Goal: Find specific fact: Find contact information

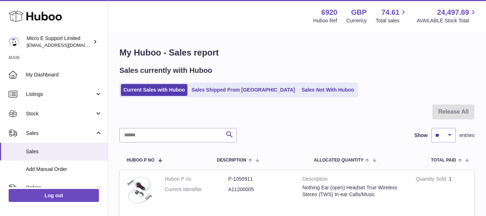
click at [349, 78] on div "Sales currently with Huboo Current Sales with Huboo Sales Shipped From [GEOGRAP…" at bounding box center [297, 82] width 355 height 32
click at [308, 59] on div "My Huboo - Sales report Sales currently with Huboo Current Sales with Huboo Sal…" at bounding box center [297, 161] width 378 height 258
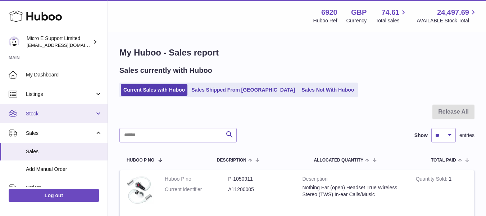
click at [56, 117] on span "Stock" at bounding box center [60, 113] width 69 height 7
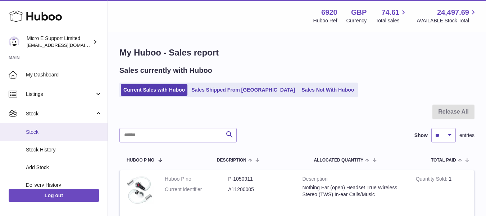
click at [39, 139] on link "Stock" at bounding box center [54, 132] width 108 height 18
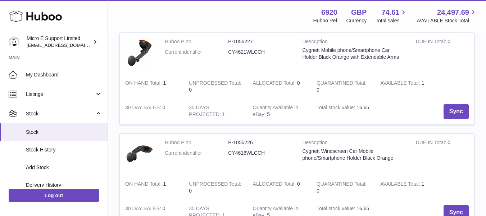
scroll to position [1008, 0]
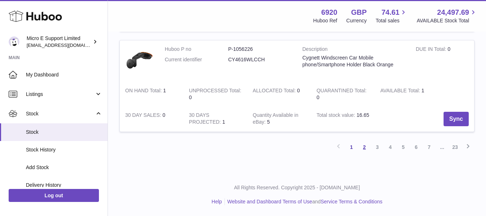
click at [366, 148] on link "2" at bounding box center [364, 146] width 13 height 13
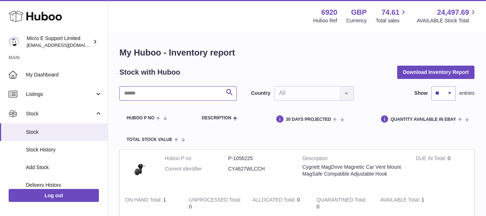
click at [152, 92] on input "text" at bounding box center [178, 93] width 117 height 14
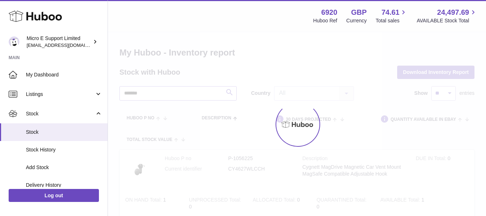
type input "*******"
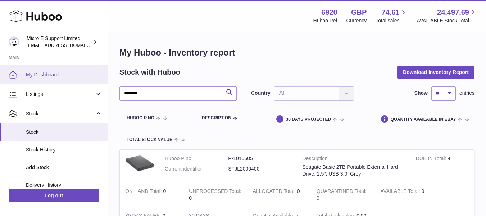
click at [57, 71] on span "My Dashboard" at bounding box center [64, 74] width 76 height 7
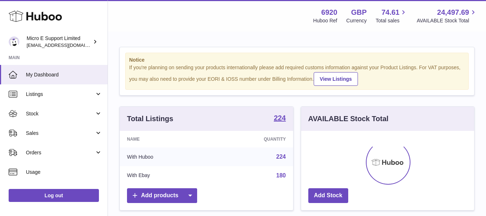
scroll to position [112, 173]
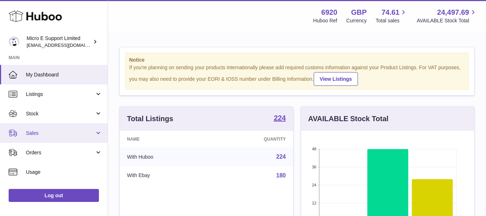
click at [43, 136] on span "Sales" at bounding box center [60, 133] width 69 height 7
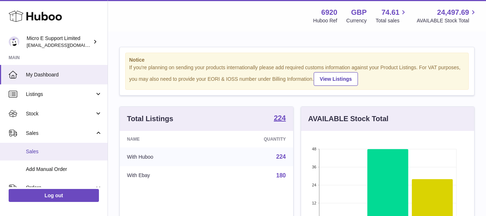
click at [40, 151] on span "Sales" at bounding box center [64, 151] width 76 height 7
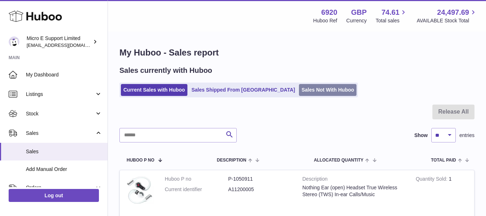
click at [299, 90] on link "Sales Not With Huboo" at bounding box center [328, 90] width 58 height 12
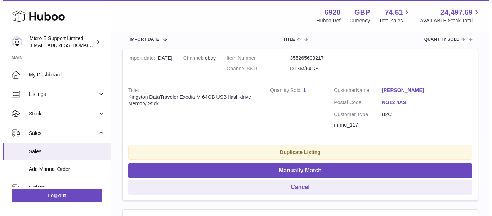
scroll to position [138, 0]
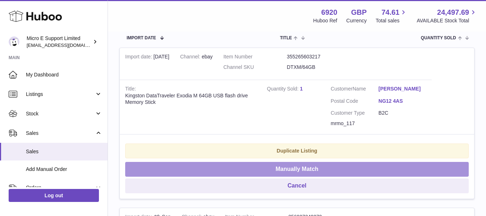
click at [312, 167] on button "Manually Match" at bounding box center [297, 169] width 344 height 15
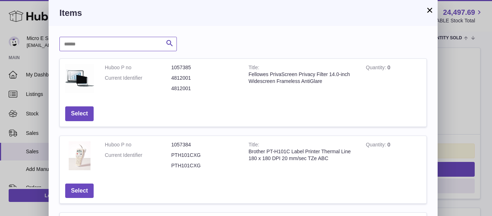
click at [128, 45] on input "text" at bounding box center [117, 44] width 117 height 14
type input "********"
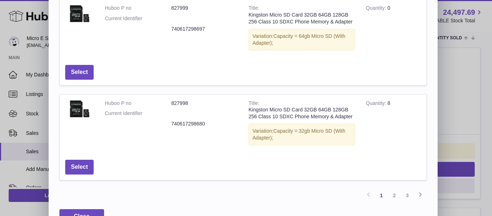
scroll to position [348, 0]
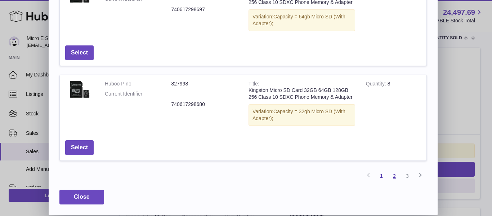
click at [394, 175] on link "2" at bounding box center [394, 175] width 13 height 13
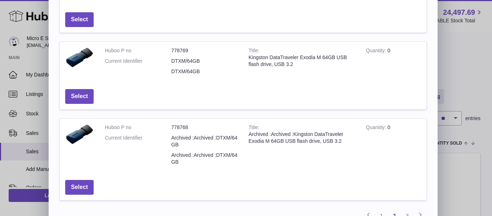
scroll to position [287, 0]
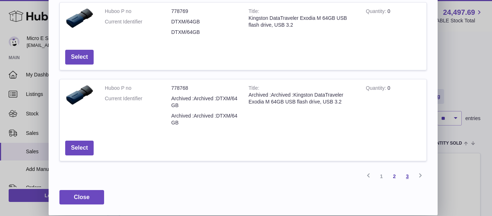
click at [406, 175] on link "3" at bounding box center [407, 176] width 13 height 13
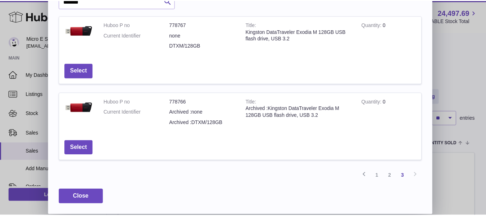
scroll to position [0, 0]
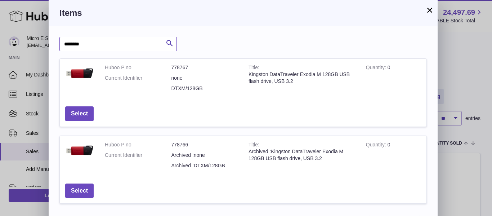
click at [144, 42] on input "********" at bounding box center [117, 44] width 117 height 14
click at [429, 11] on button "×" at bounding box center [429, 10] width 9 height 9
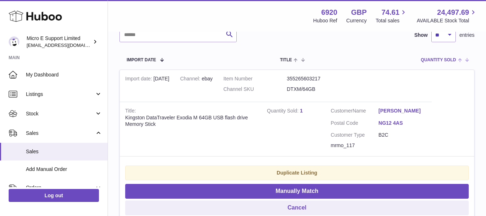
scroll to position [116, 0]
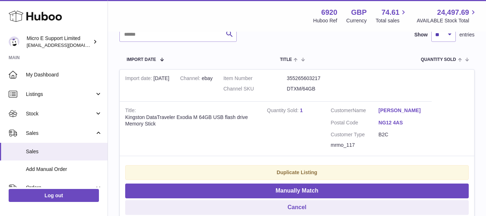
click at [294, 171] on strong "Duplicate Listing" at bounding box center [297, 172] width 41 height 6
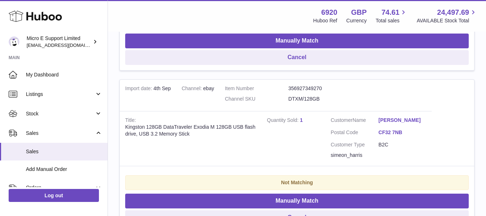
scroll to position [266, 0]
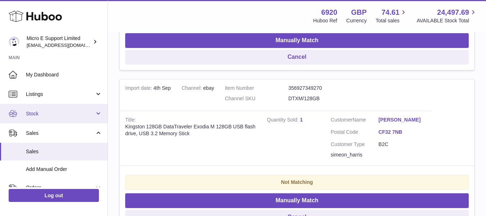
click at [63, 119] on link "Stock" at bounding box center [54, 113] width 108 height 19
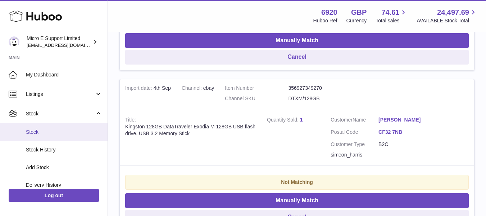
click at [48, 133] on span "Stock" at bounding box center [64, 132] width 76 height 7
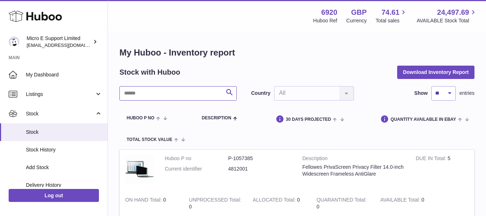
click at [138, 91] on input "text" at bounding box center [178, 93] width 117 height 14
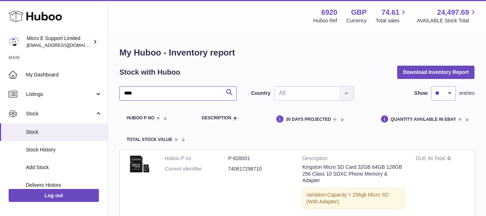
click at [155, 95] on input "****" at bounding box center [178, 93] width 117 height 14
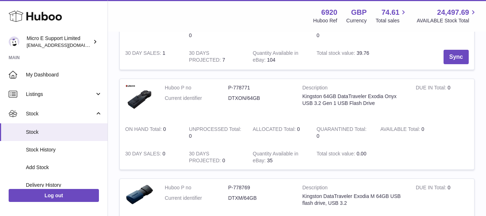
scroll to position [579, 0]
click at [341, 103] on div "Kingston 64GB DataTraveler Exodia Onyx USB 3.2 Gen 1 USB Flash Drive" at bounding box center [354, 100] width 103 height 14
copy div "USB"
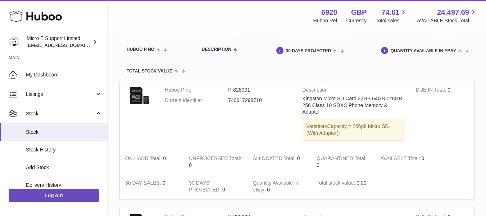
scroll to position [0, 0]
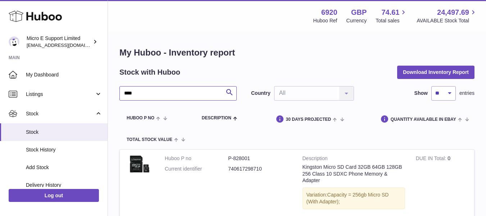
click at [192, 92] on input "****" at bounding box center [178, 93] width 117 height 14
paste input "text"
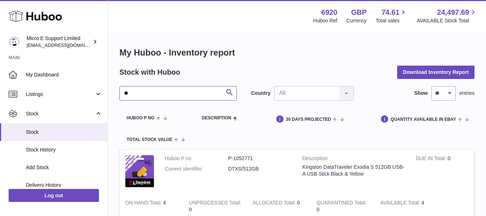
type input "*"
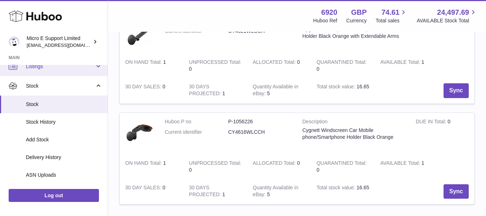
scroll to position [32, 0]
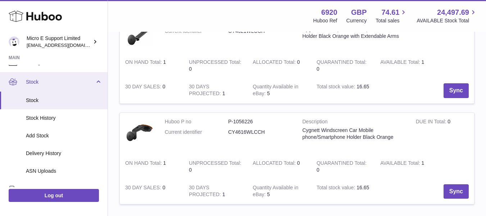
click at [96, 82] on link "Stock" at bounding box center [54, 81] width 108 height 19
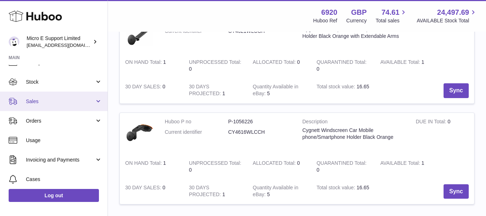
click at [82, 104] on span "Sales" at bounding box center [60, 101] width 69 height 7
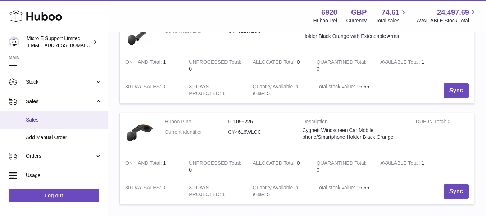
click at [49, 124] on link "Sales" at bounding box center [54, 120] width 108 height 18
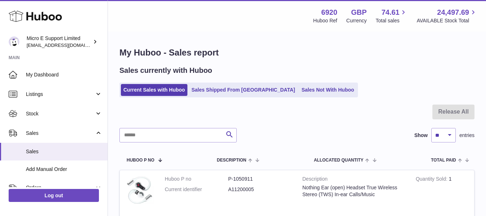
click at [237, 96] on ul "Current Sales with Huboo Sales Shipped From [GEOGRAPHIC_DATA] Sales Not With Hu…" at bounding box center [239, 89] width 239 height 15
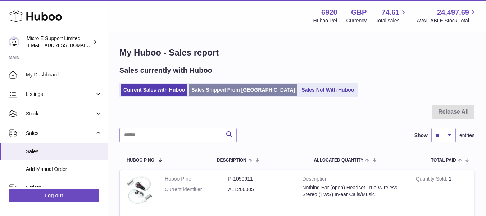
click at [237, 94] on link "Sales Shipped From [GEOGRAPHIC_DATA]" at bounding box center [243, 90] width 109 height 12
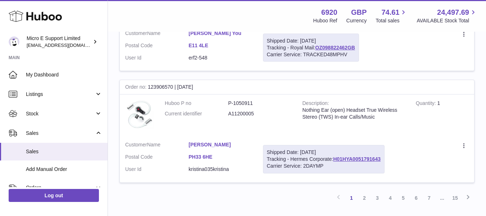
scroll to position [1140, 0]
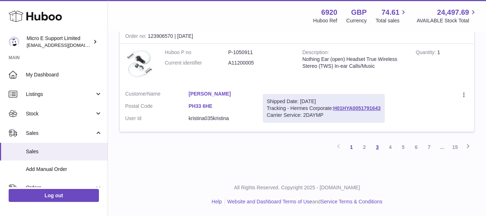
click at [375, 148] on link "3" at bounding box center [377, 146] width 13 height 13
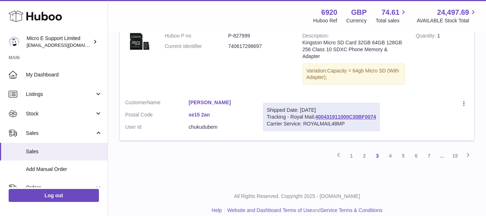
scroll to position [1189, 0]
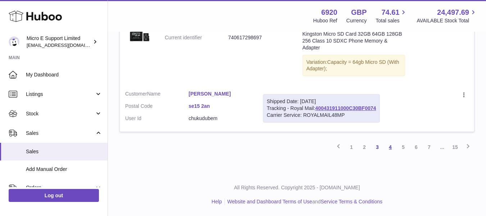
click at [390, 147] on link "4" at bounding box center [390, 146] width 13 height 13
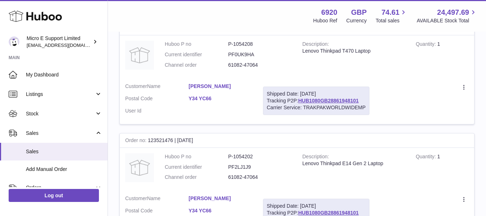
scroll to position [931, 0]
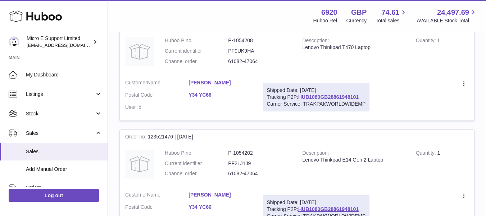
click at [331, 96] on link "HUB1080GB28861948101" at bounding box center [328, 97] width 60 height 6
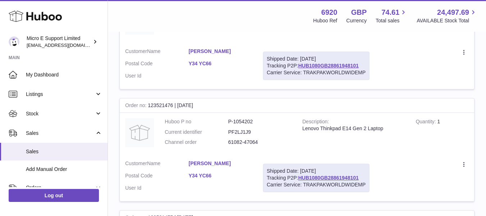
scroll to position [963, 0]
click at [197, 161] on link "Yamini" at bounding box center [220, 162] width 63 height 7
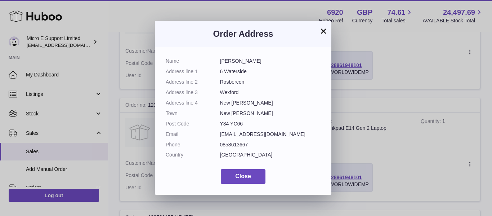
click at [256, 135] on dd "mrjagratgupta@gmail.com" at bounding box center [270, 134] width 101 height 7
copy dl "mrjagratgupta@gmail.com"
click at [326, 31] on button "×" at bounding box center [323, 31] width 9 height 9
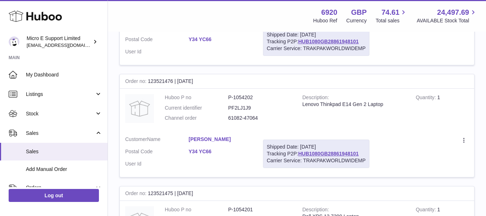
scroll to position [1144, 0]
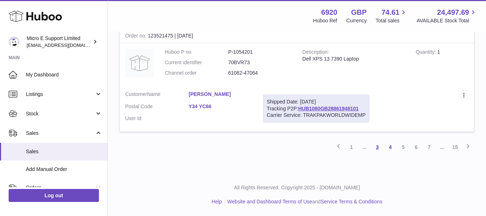
click at [378, 147] on link "3" at bounding box center [377, 146] width 13 height 13
click at [379, 144] on link "3" at bounding box center [377, 146] width 13 height 13
click at [338, 145] on icon at bounding box center [338, 145] width 9 height 9
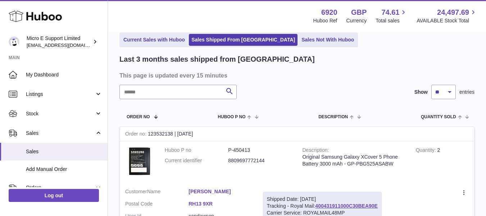
scroll to position [32, 0]
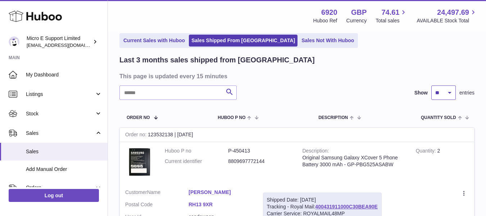
click at [446, 93] on select "** ** **" at bounding box center [444, 92] width 24 height 14
select select "**"
click at [432, 85] on select "** ** **" at bounding box center [444, 92] width 24 height 14
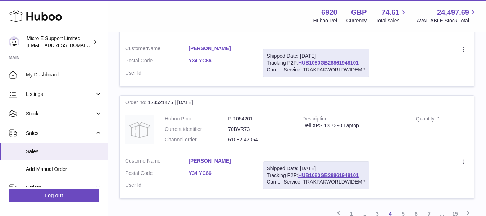
scroll to position [1144, 0]
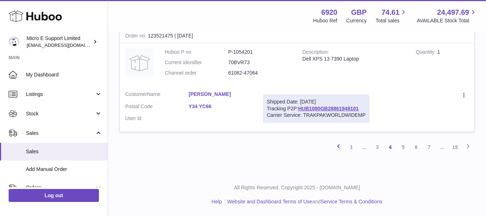
click at [339, 146] on icon at bounding box center [338, 145] width 9 height 9
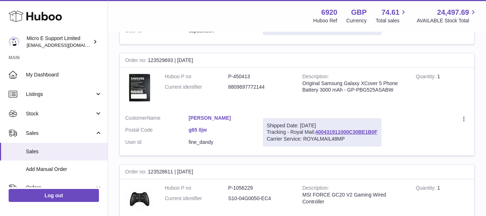
scroll to position [32, 0]
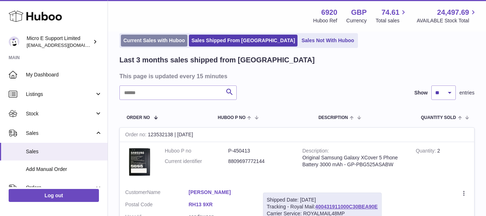
click at [167, 39] on link "Current Sales with Huboo" at bounding box center [154, 41] width 67 height 12
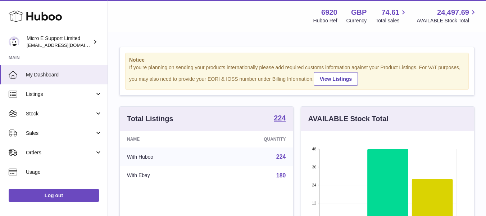
scroll to position [112, 173]
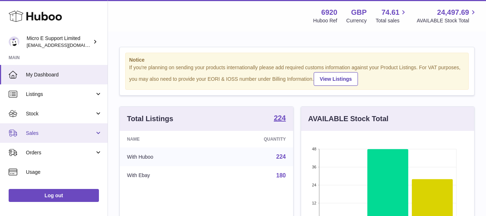
click at [87, 132] on span "Sales" at bounding box center [60, 133] width 69 height 7
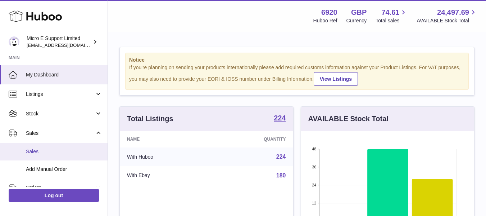
click at [43, 154] on span "Sales" at bounding box center [64, 151] width 76 height 7
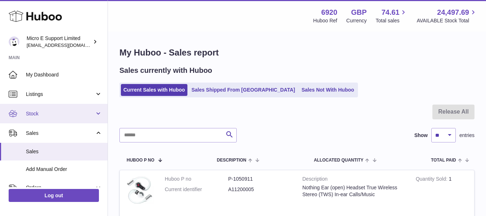
click at [76, 120] on link "Stock" at bounding box center [54, 113] width 108 height 19
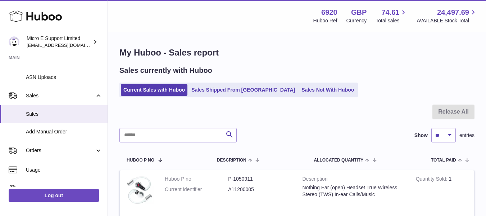
scroll to position [126, 0]
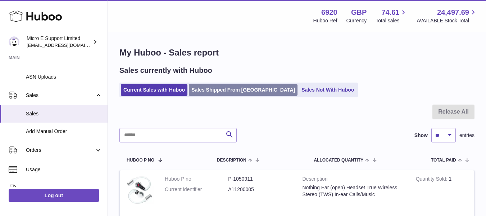
click at [229, 92] on link "Sales Shipped From Huboo" at bounding box center [243, 90] width 109 height 12
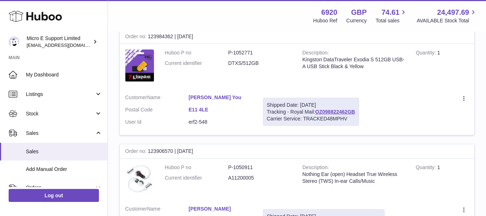
scroll to position [1140, 0]
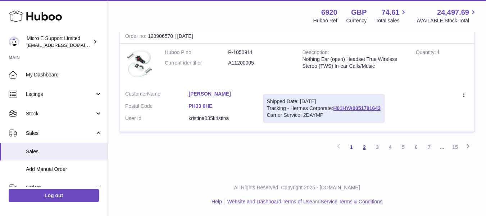
click at [365, 148] on link "2" at bounding box center [364, 146] width 13 height 13
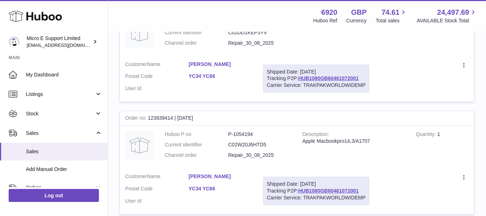
scroll to position [394, 0]
click at [321, 190] on link "HUB1080GB60461072001" at bounding box center [328, 190] width 60 height 6
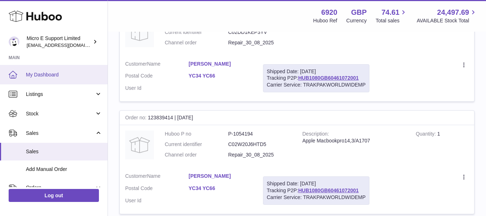
click at [61, 69] on link "My Dashboard" at bounding box center [54, 74] width 108 height 19
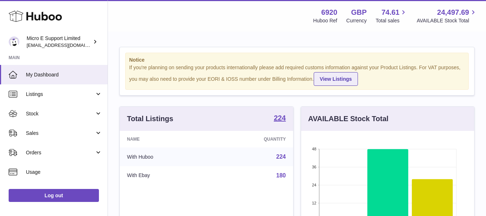
click at [343, 77] on link "View Listings" at bounding box center [336, 79] width 44 height 14
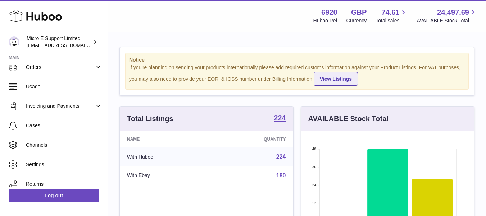
scroll to position [86, 0]
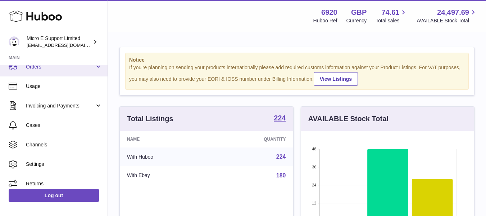
click at [67, 72] on link "Orders" at bounding box center [54, 66] width 108 height 19
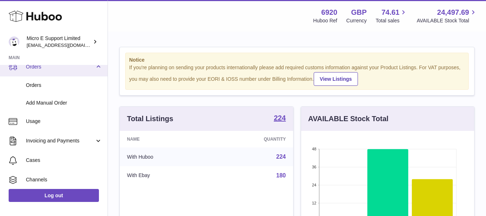
scroll to position [0, 0]
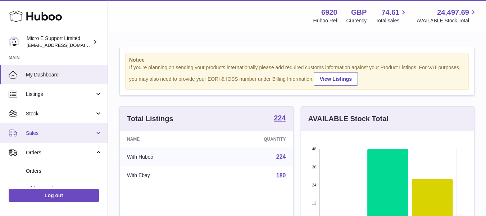
click at [52, 130] on span "Sales" at bounding box center [60, 133] width 69 height 7
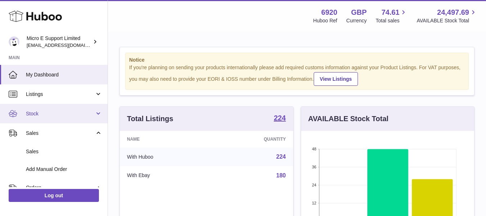
click at [60, 120] on link "Stock" at bounding box center [54, 113] width 108 height 19
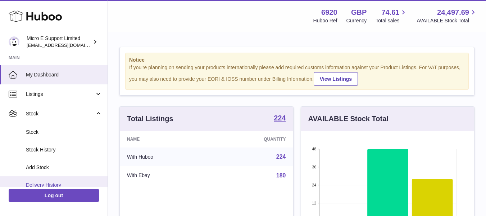
click at [49, 183] on span "Delivery History" at bounding box center [64, 184] width 76 height 7
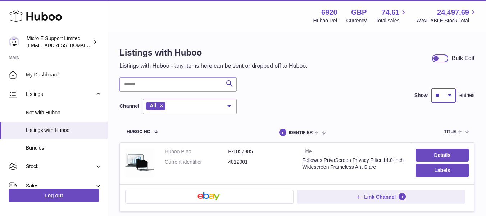
click at [441, 95] on select "** ** ** ***" at bounding box center [444, 95] width 24 height 14
select select "**"
click at [432, 88] on select "** ** ** ***" at bounding box center [444, 95] width 24 height 14
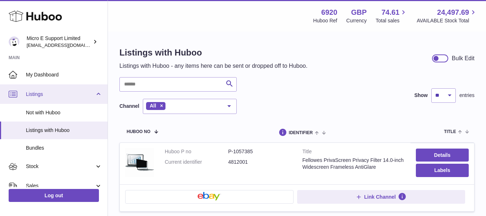
click at [97, 94] on link "Listings" at bounding box center [54, 93] width 108 height 19
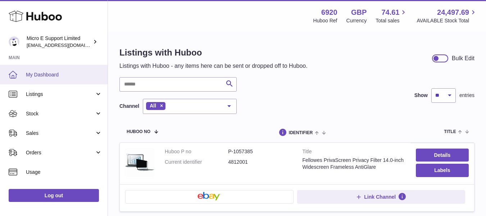
click at [56, 75] on span "My Dashboard" at bounding box center [64, 74] width 76 height 7
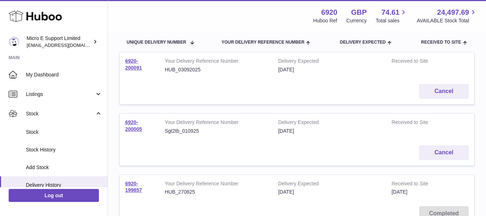
scroll to position [80, 0]
click at [130, 64] on link "6920-200091" at bounding box center [133, 64] width 17 height 13
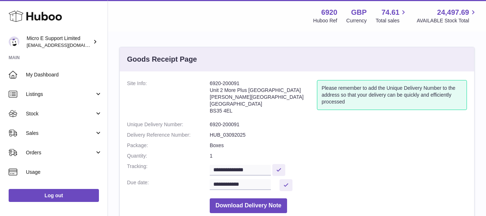
click at [401, 140] on dl "**********" at bounding box center [297, 148] width 340 height 136
drag, startPoint x: 225, startPoint y: 89, endPoint x: 242, endPoint y: 102, distance: 21.8
click at [242, 102] on address "6920-200091 Unit 2 [GEOGRAPHIC_DATA][STREET_ADDRESS][PERSON_NAME]" at bounding box center [263, 98] width 107 height 37
copy address "More Plus [GEOGRAPHIC_DATA][PERSON_NAME]"
click at [221, 95] on address "6920-200091 Unit 2 [GEOGRAPHIC_DATA][STREET_ADDRESS][PERSON_NAME]" at bounding box center [263, 98] width 107 height 37
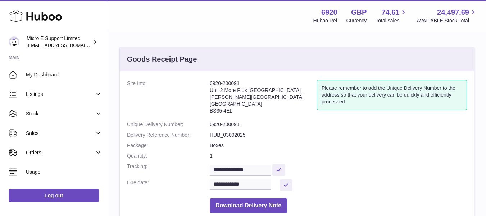
drag, startPoint x: 210, startPoint y: 91, endPoint x: 275, endPoint y: 91, distance: 65.2
click at [275, 91] on address "6920-200091 Unit 2 [GEOGRAPHIC_DATA][STREET_ADDRESS][PERSON_NAME]" at bounding box center [263, 98] width 107 height 37
copy address "Unit 2 More Plus [GEOGRAPHIC_DATA]"
click at [217, 103] on address "6920-200091 Unit 2 [GEOGRAPHIC_DATA][STREET_ADDRESS][PERSON_NAME]" at bounding box center [263, 98] width 107 height 37
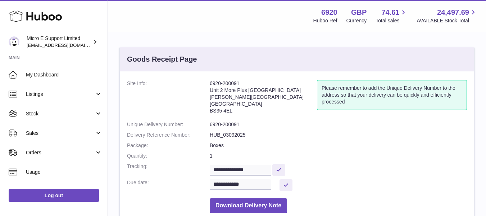
click at [217, 103] on address "6920-200091 Unit 2 [GEOGRAPHIC_DATA][STREET_ADDRESS][PERSON_NAME]" at bounding box center [263, 98] width 107 height 37
click at [256, 107] on address "6920-200091 Unit 2 [GEOGRAPHIC_DATA][STREET_ADDRESS][PERSON_NAME]" at bounding box center [263, 98] width 107 height 37
click at [215, 109] on address "6920-200091 Unit 2 [GEOGRAPHIC_DATA][STREET_ADDRESS][PERSON_NAME]" at bounding box center [263, 98] width 107 height 37
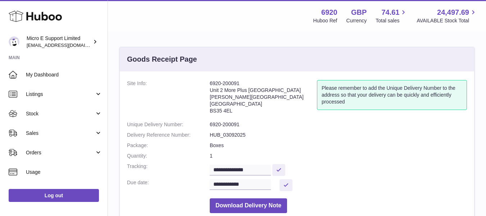
copy dd "BS35 4EL"
